Goal: Information Seeking & Learning: Learn about a topic

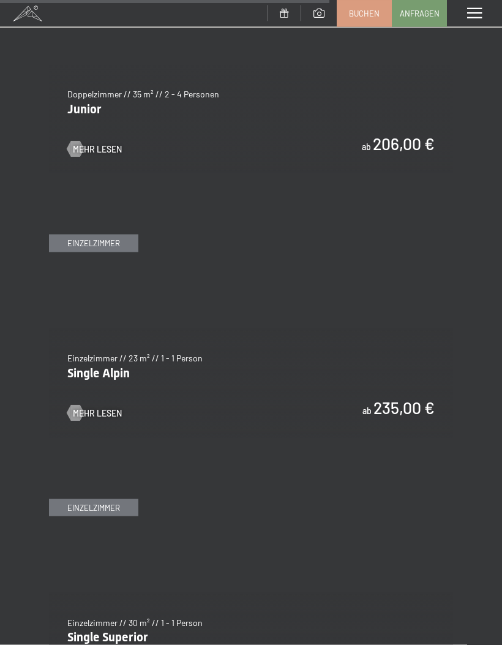
scroll to position [3075, 0]
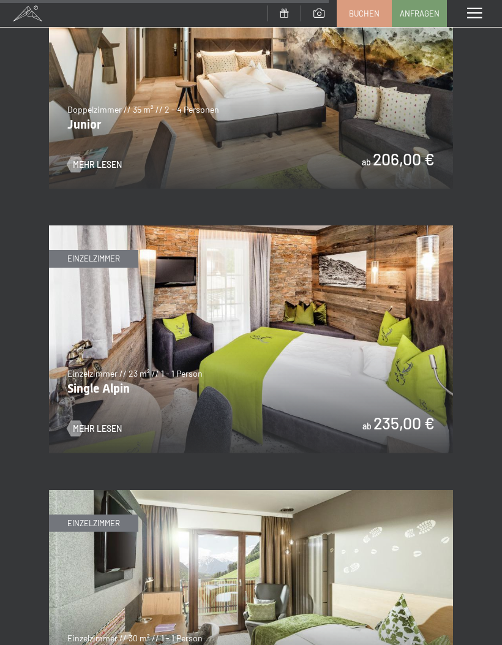
click at [478, 18] on span at bounding box center [475, 13] width 15 height 11
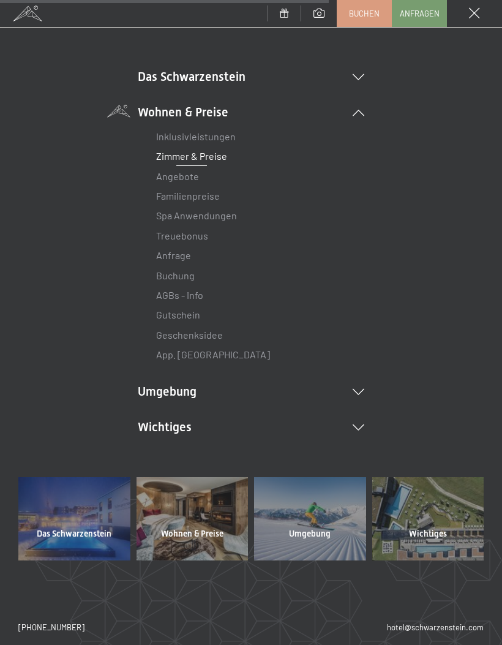
scroll to position [66, 0]
click at [359, 391] on icon at bounding box center [359, 391] width 12 height 6
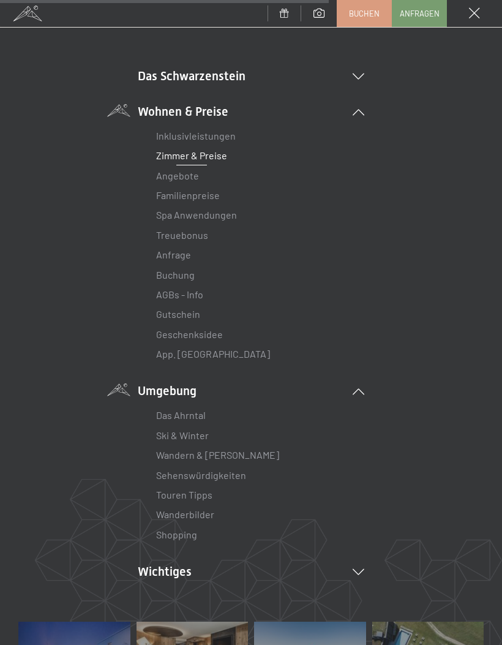
click at [219, 140] on link "Inklusivleistungen" at bounding box center [196, 136] width 80 height 12
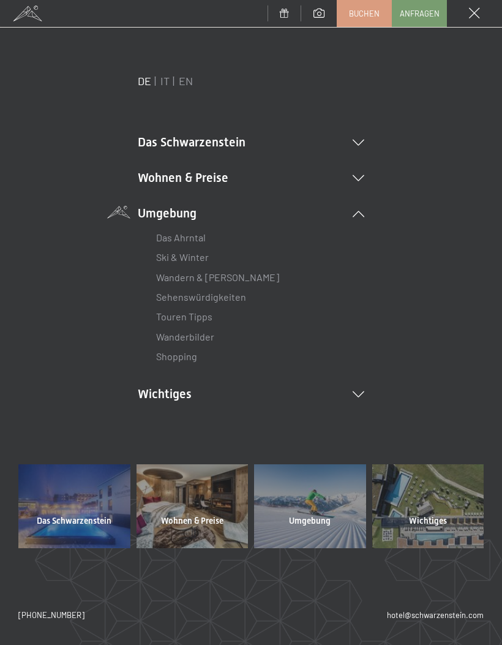
scroll to position [0, 0]
click at [363, 172] on li "Wohnen & Preise Inklusivleistungen Zimmer & Preise Liste Angebote Liste Familie…" at bounding box center [251, 177] width 227 height 17
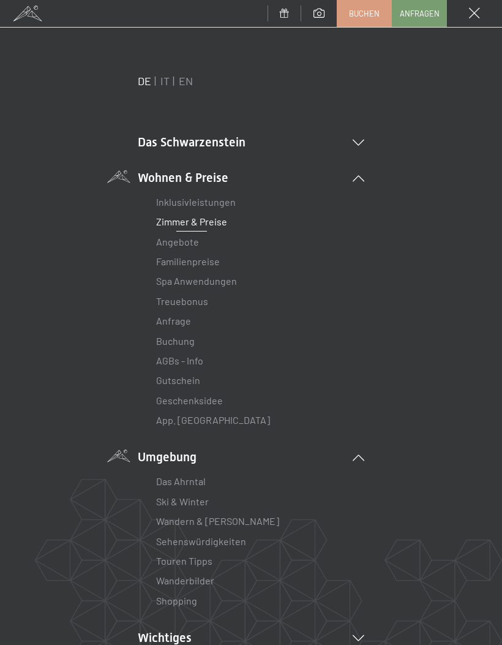
click at [215, 263] on link "Familienpreise" at bounding box center [188, 262] width 64 height 12
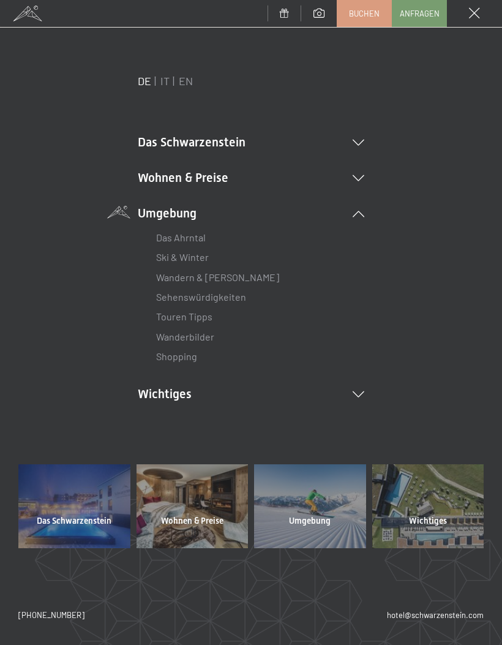
click at [362, 180] on icon at bounding box center [359, 178] width 12 height 6
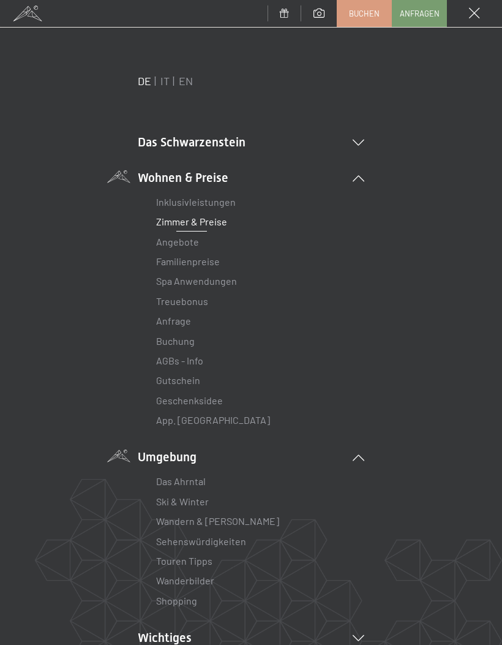
click at [214, 225] on link "Zimmer & Preise" at bounding box center [191, 222] width 71 height 12
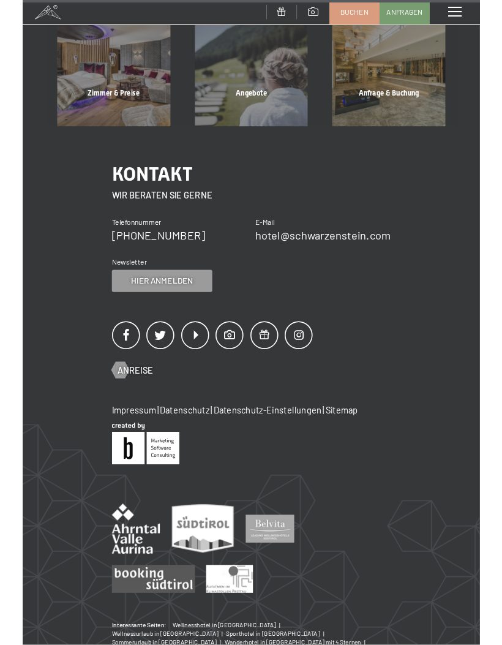
scroll to position [1221, 0]
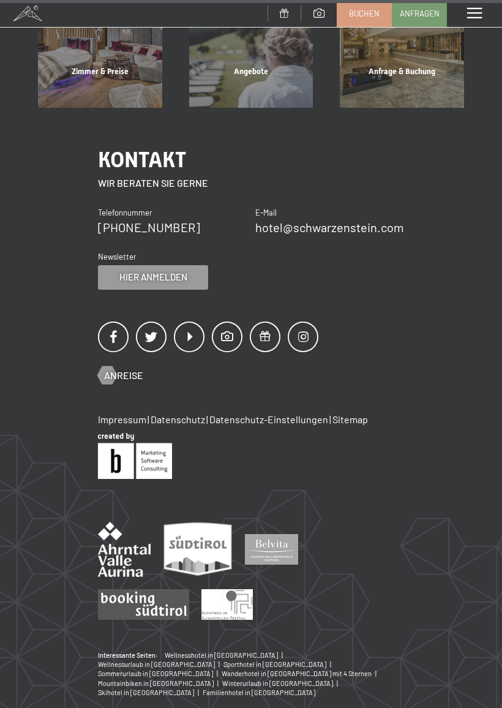
click at [295, 645] on div "Interessante Seiten: Wellnesshotel in [GEOGRAPHIC_DATA] | Wellnessurlaub in [GE…" at bounding box center [251, 693] width 502 height 84
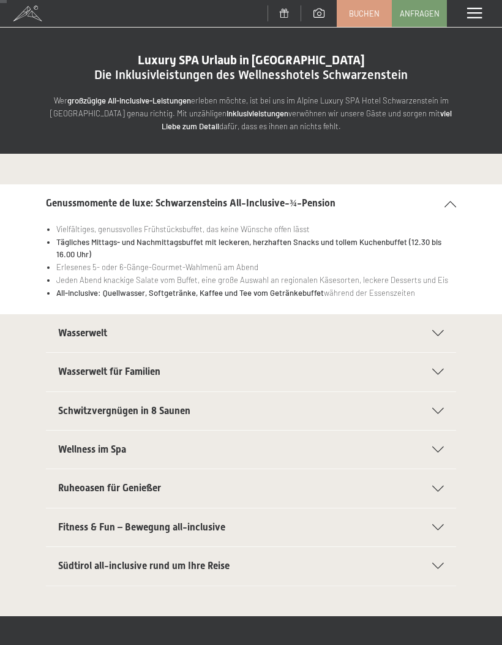
scroll to position [0, 0]
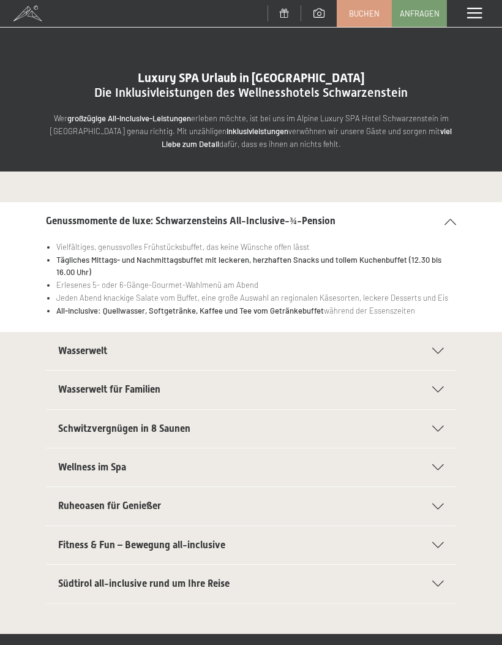
click at [439, 348] on icon at bounding box center [439, 351] width 12 height 6
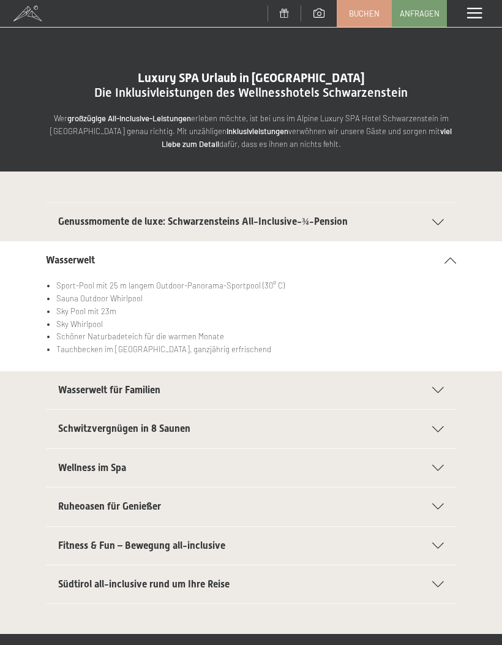
click at [438, 390] on icon at bounding box center [439, 390] width 12 height 6
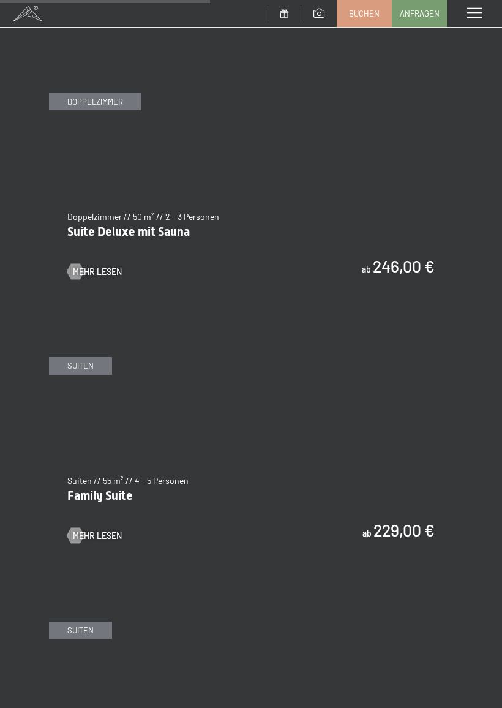
scroll to position [1941, 0]
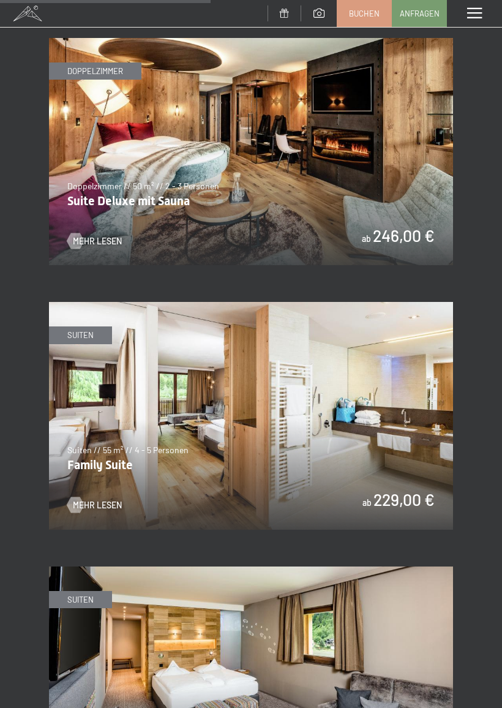
click at [111, 499] on span "Mehr Lesen" at bounding box center [97, 505] width 49 height 12
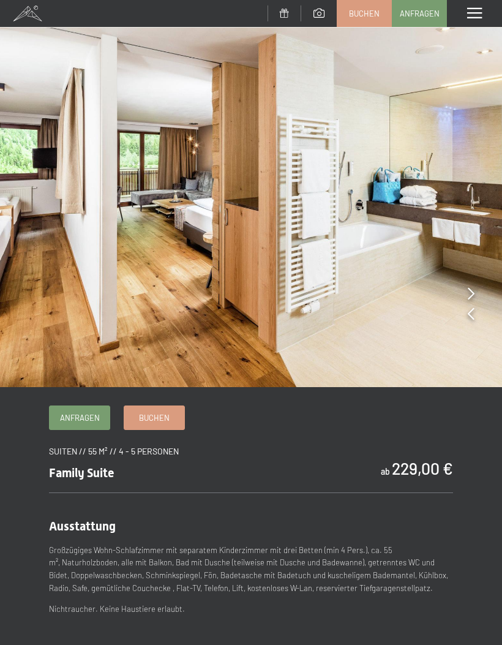
click at [470, 306] on div at bounding box center [471, 314] width 7 height 17
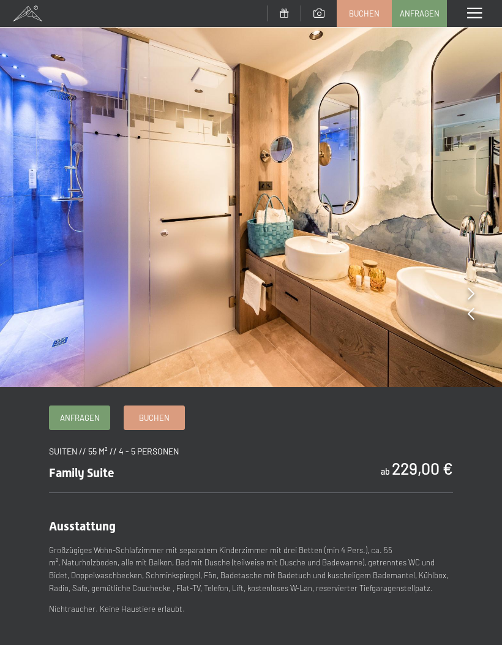
click at [468, 311] on icon at bounding box center [471, 314] width 7 height 12
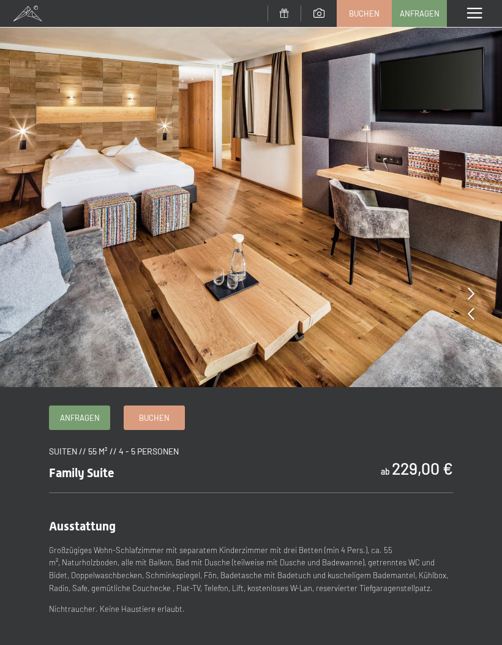
click at [467, 316] on img at bounding box center [251, 193] width 502 height 387
